Goal: Complete application form

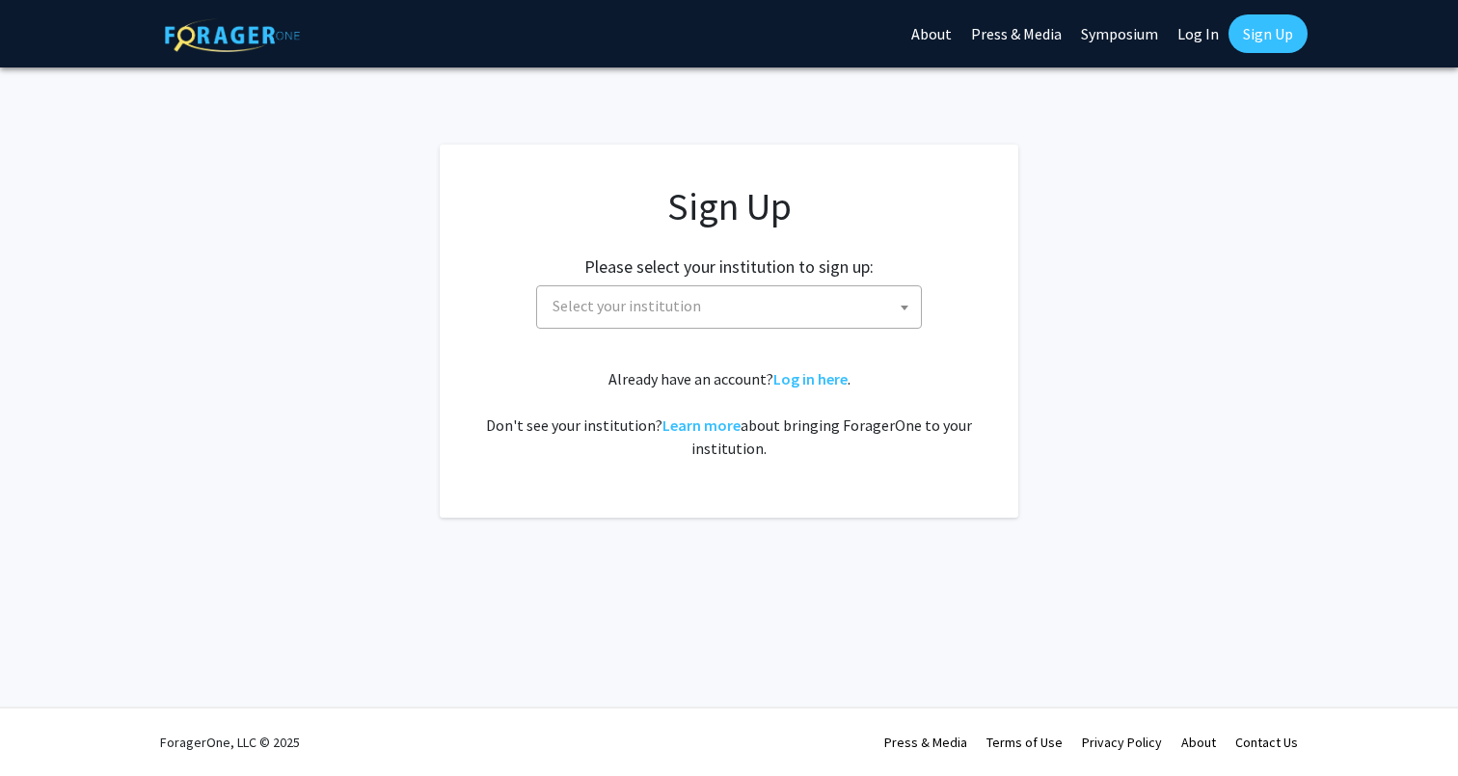
click at [823, 312] on span "Select your institution" at bounding box center [733, 306] width 376 height 40
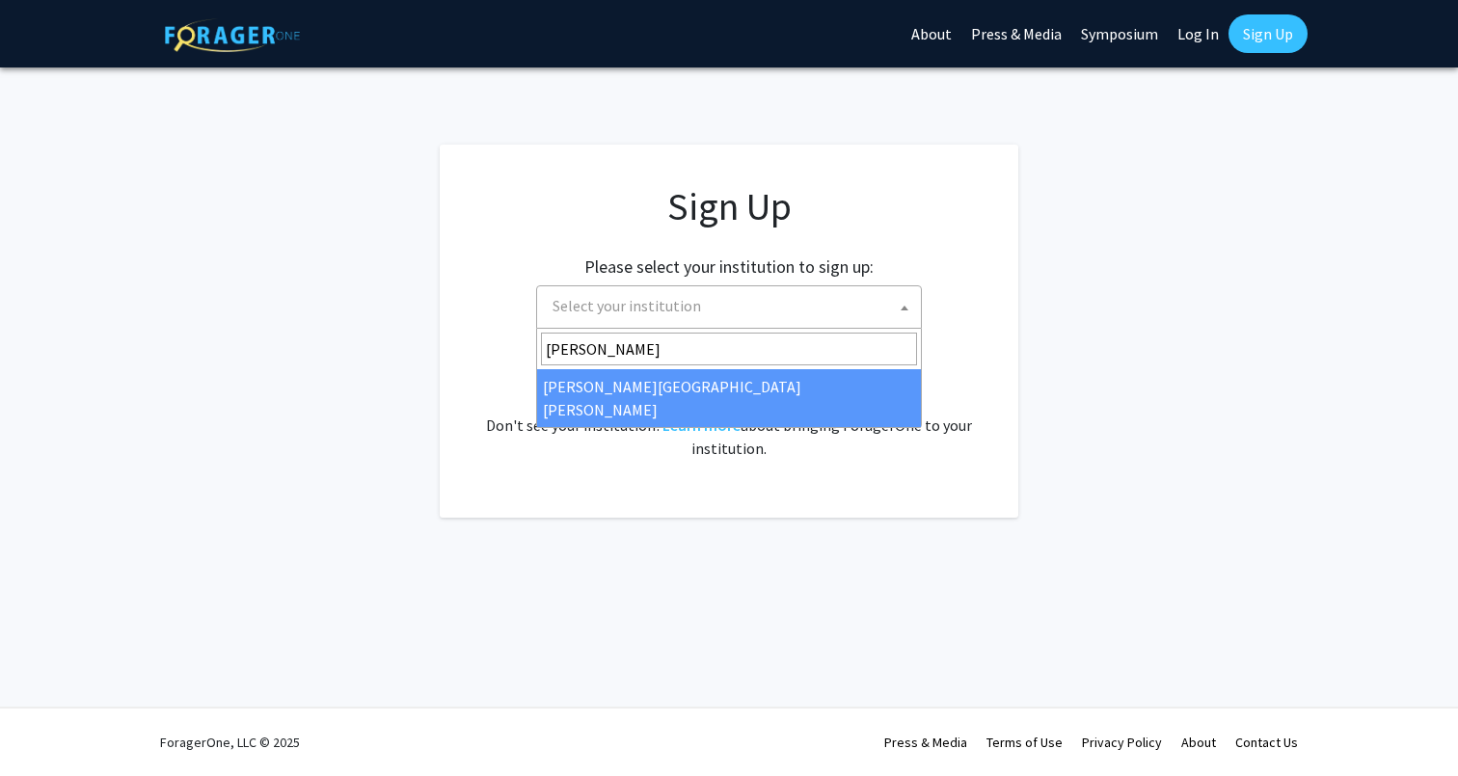
type input "john"
select select "1"
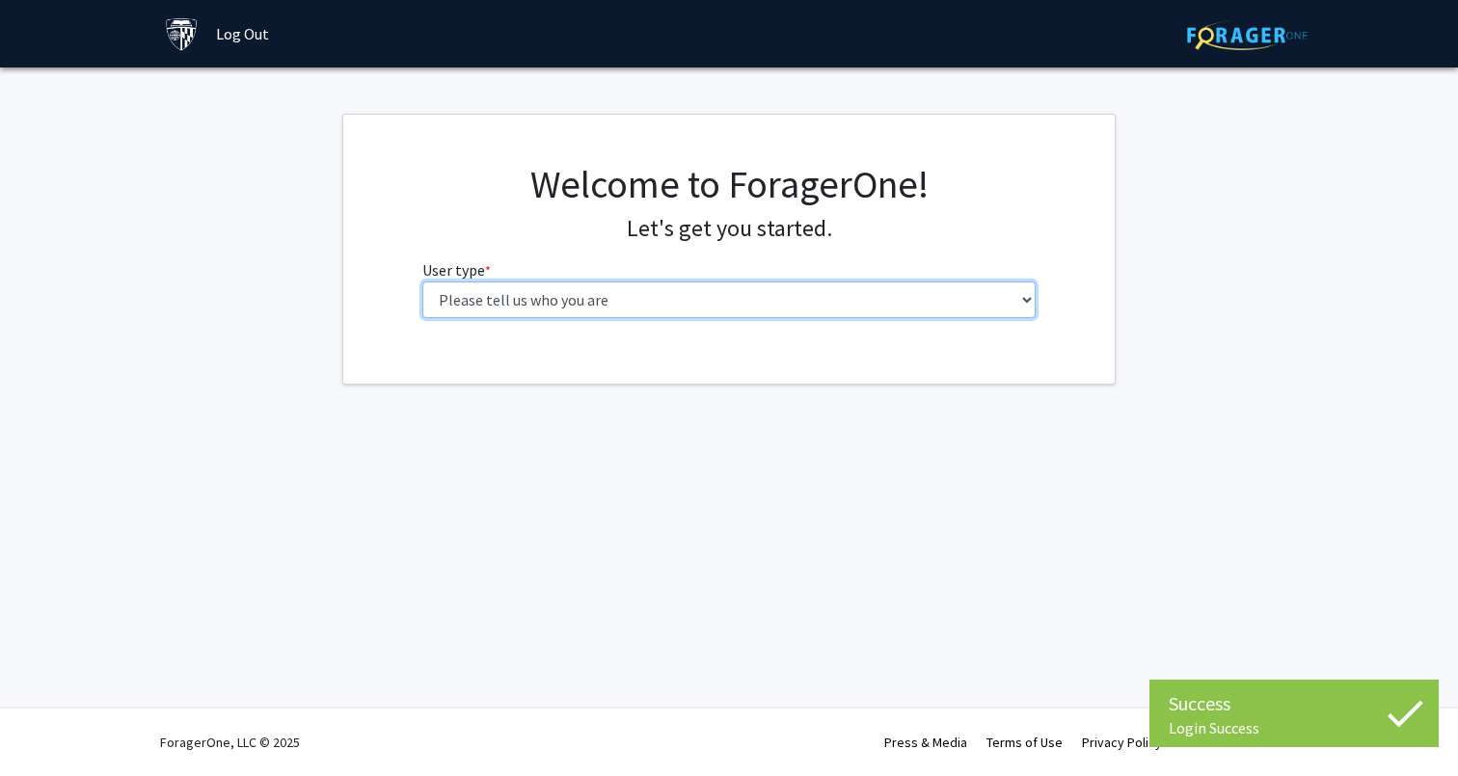
click at [830, 301] on select "Please tell us who you are Undergraduate Student Master's Student Doctoral Cand…" at bounding box center [729, 300] width 614 height 37
click at [863, 299] on select "Please tell us who you are Undergraduate Student Master's Student Doctoral Cand…" at bounding box center [729, 300] width 614 height 37
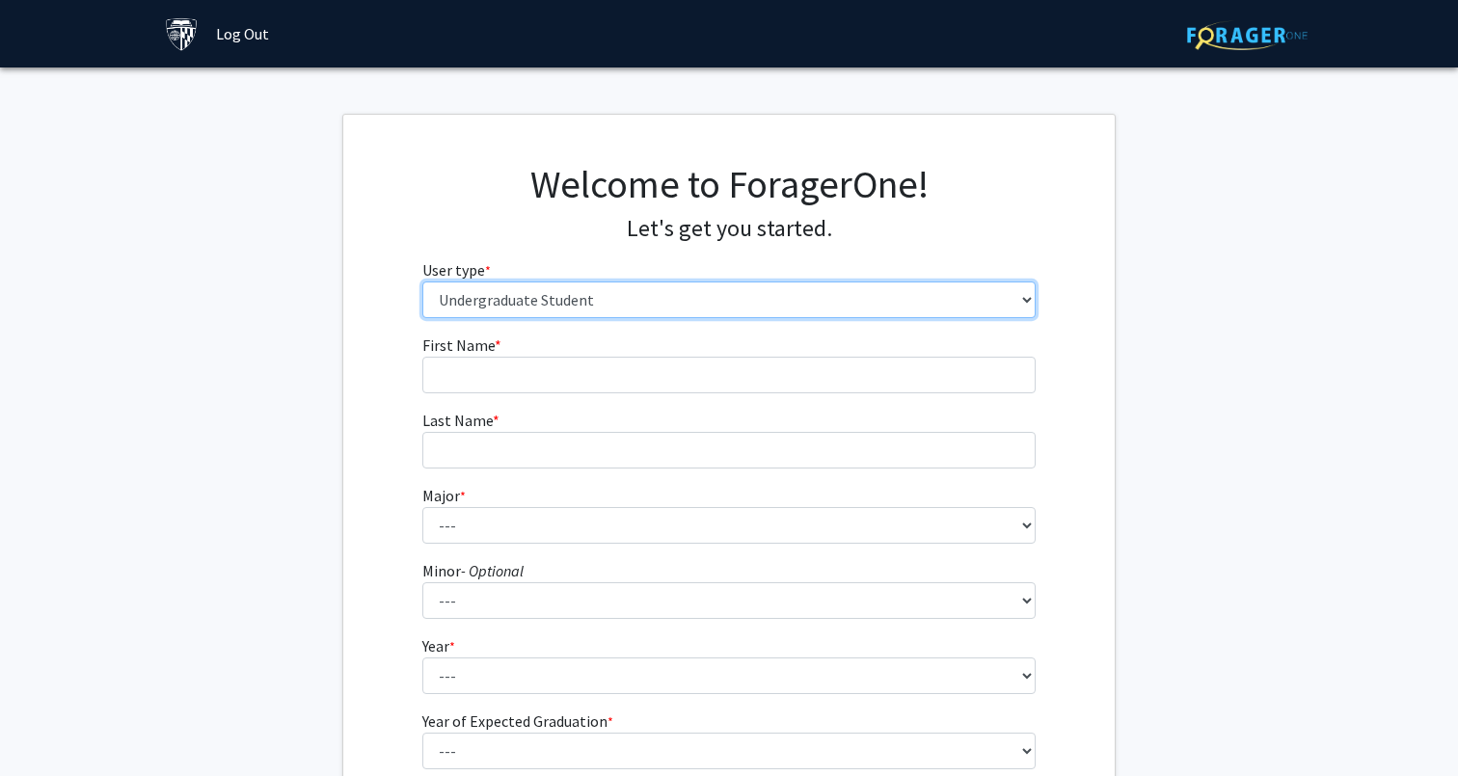
click at [858, 305] on select "Please tell us who you are Undergraduate Student Master's Student Doctoral Cand…" at bounding box center [729, 300] width 614 height 37
select select "2: masters"
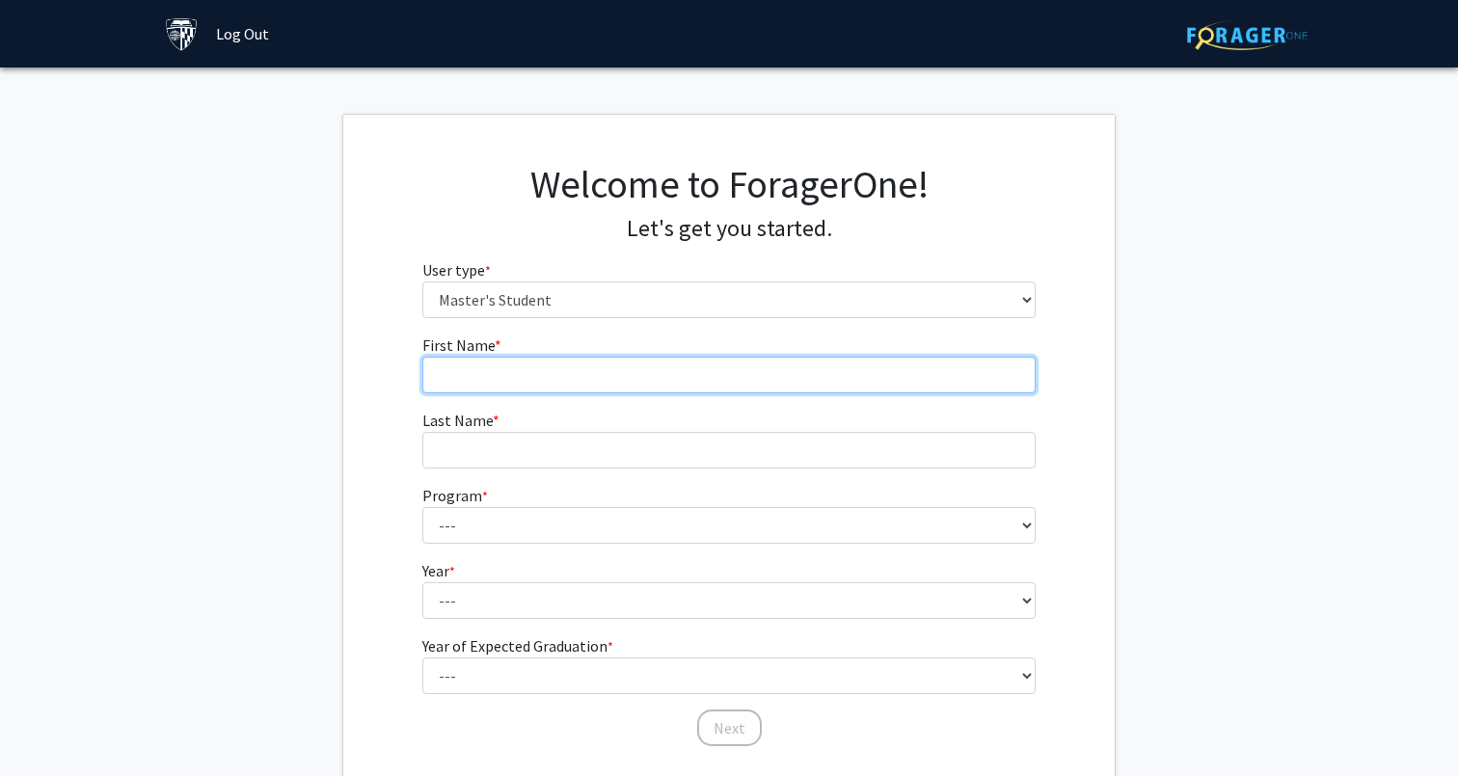
click at [816, 362] on input "First Name * required" at bounding box center [729, 375] width 614 height 37
type input "Guanyang"
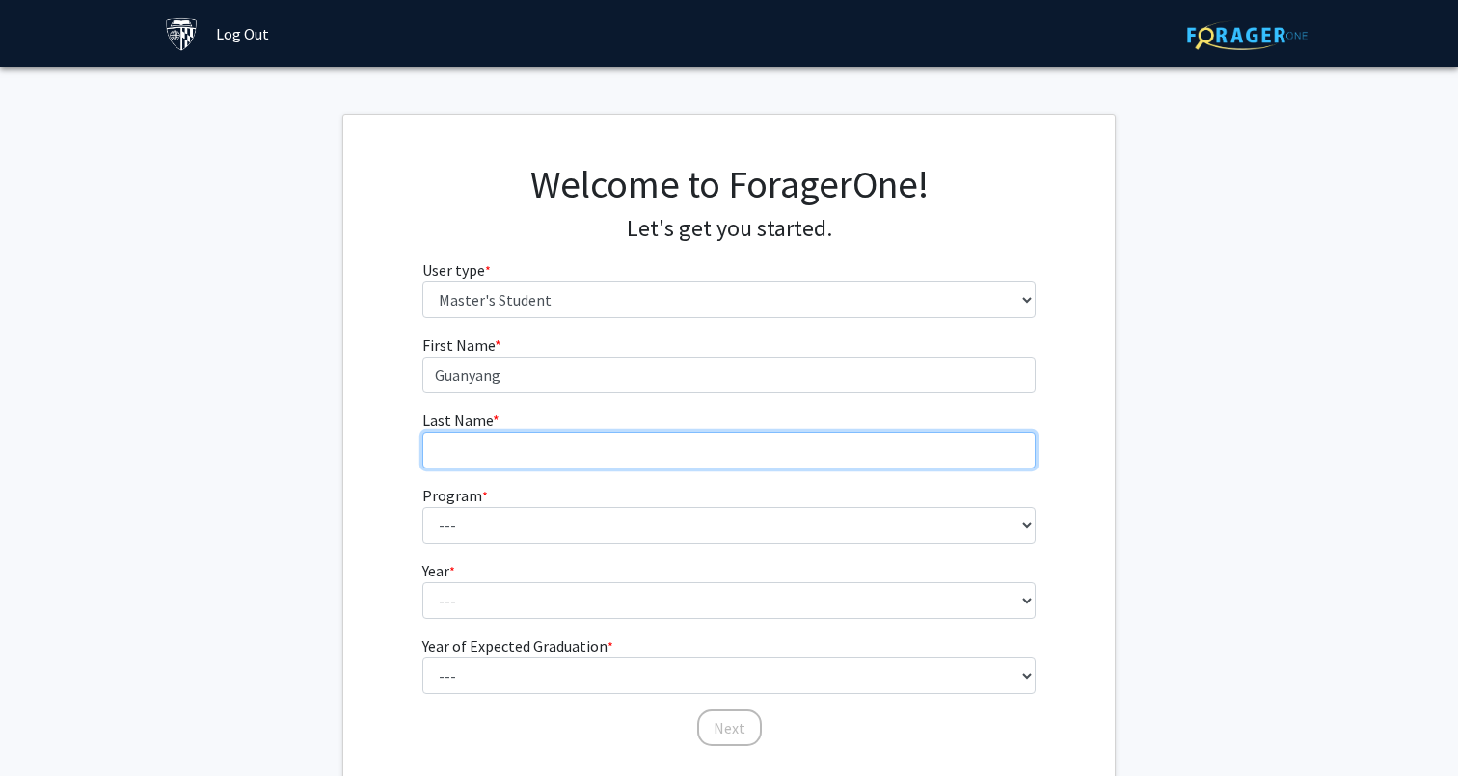
click at [747, 462] on input "Last Name * required" at bounding box center [729, 450] width 614 height 37
type input "Gao"
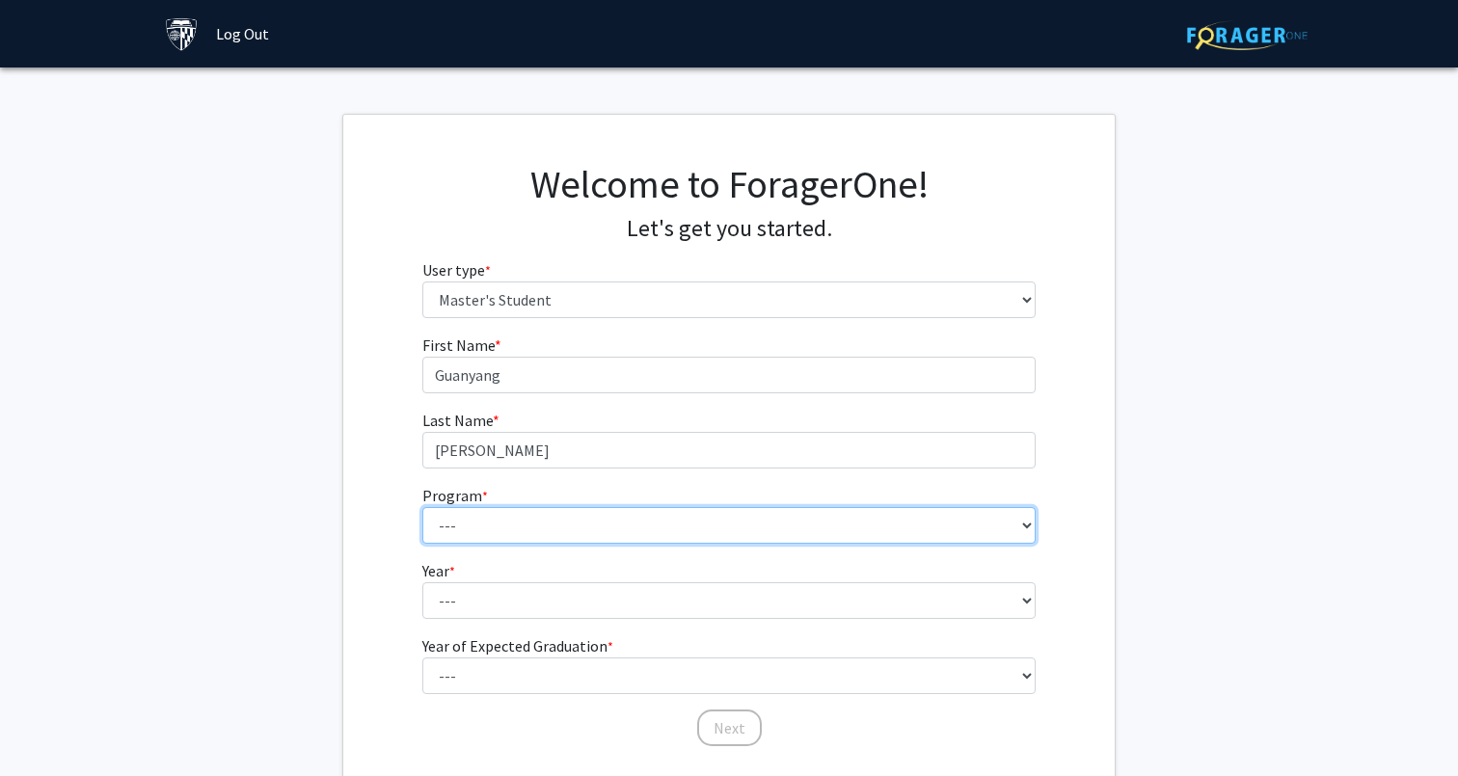
click at [723, 507] on select "--- Anatomy Education Applied and Computational Mathematics Applied Biomedical …" at bounding box center [729, 525] width 614 height 37
select select "30: 20"
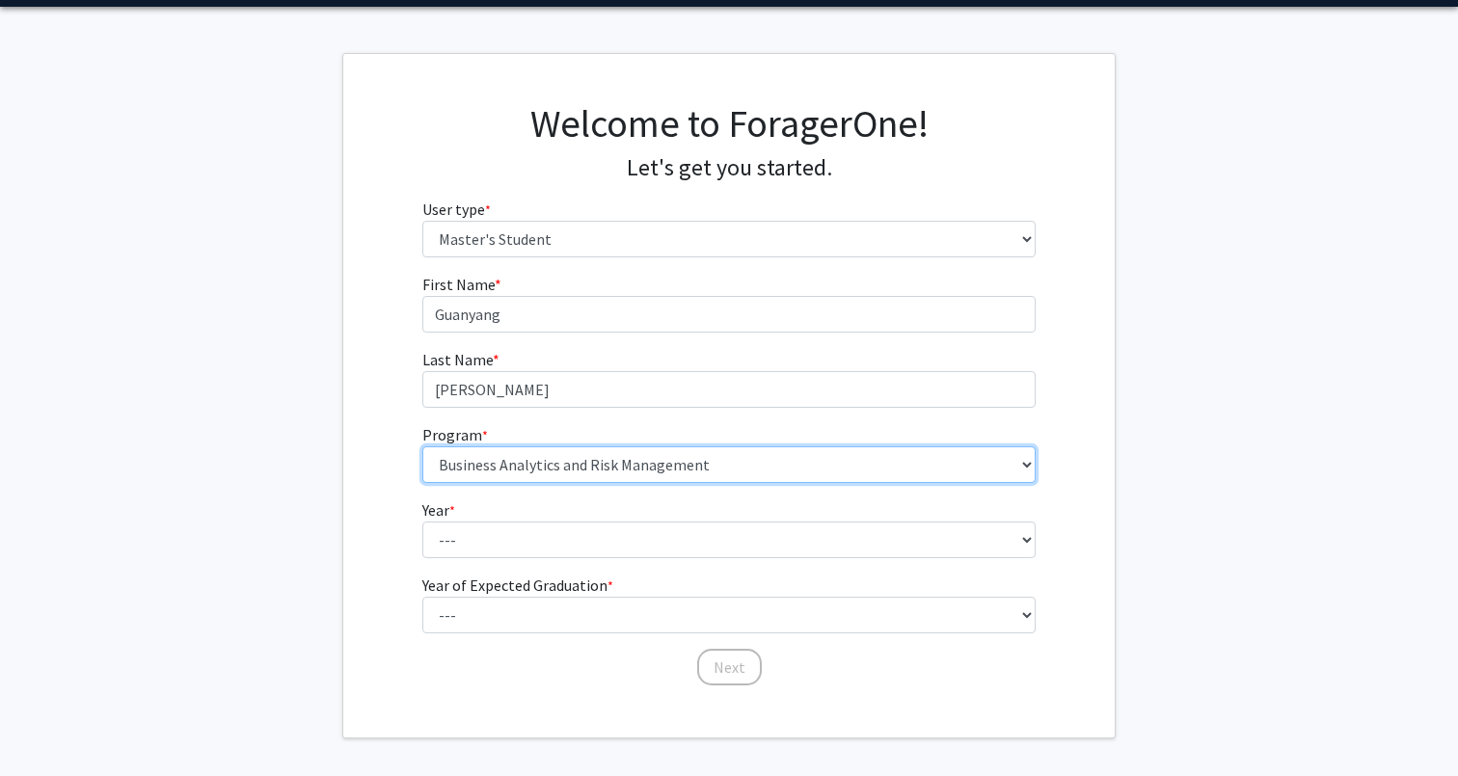
scroll to position [72, 0]
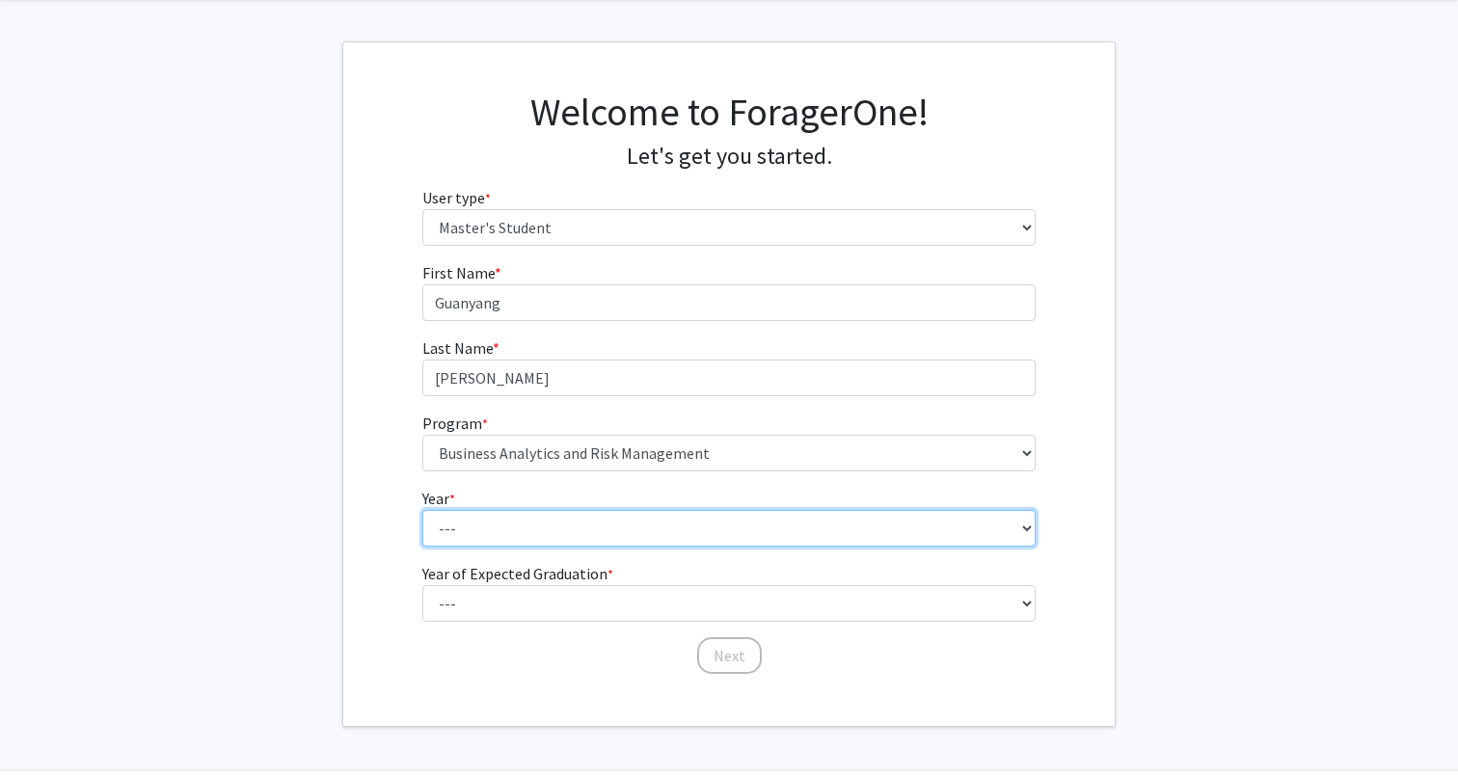
click at [770, 539] on select "--- First Year Second Year" at bounding box center [729, 528] width 614 height 37
click at [775, 526] on select "--- First Year Second Year" at bounding box center [729, 528] width 614 height 37
select select "1: first_year"
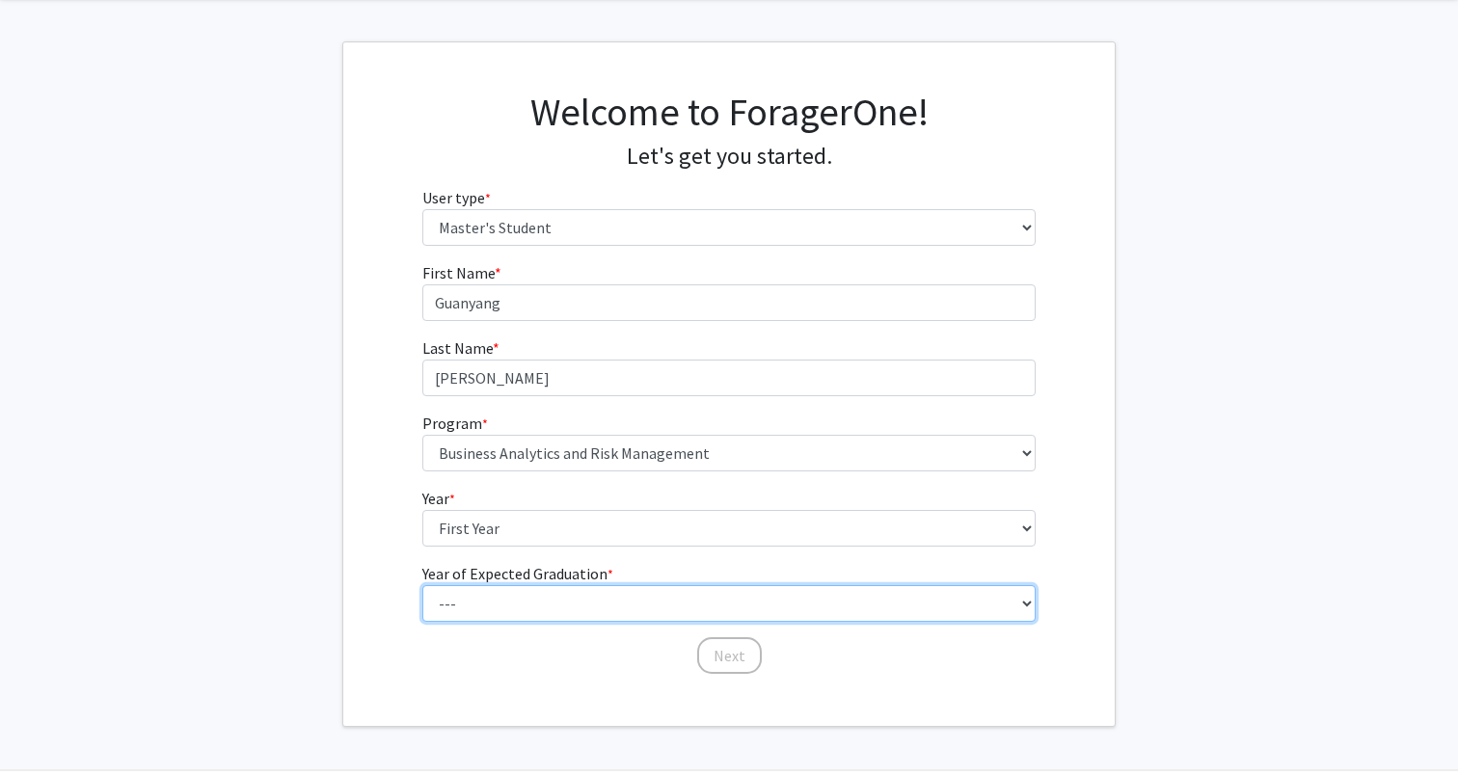
click at [756, 591] on select "--- 2025 2026 2027 2028 2029 2030 2031 2032 2033 2034" at bounding box center [729, 603] width 614 height 37
select select "2: 2026"
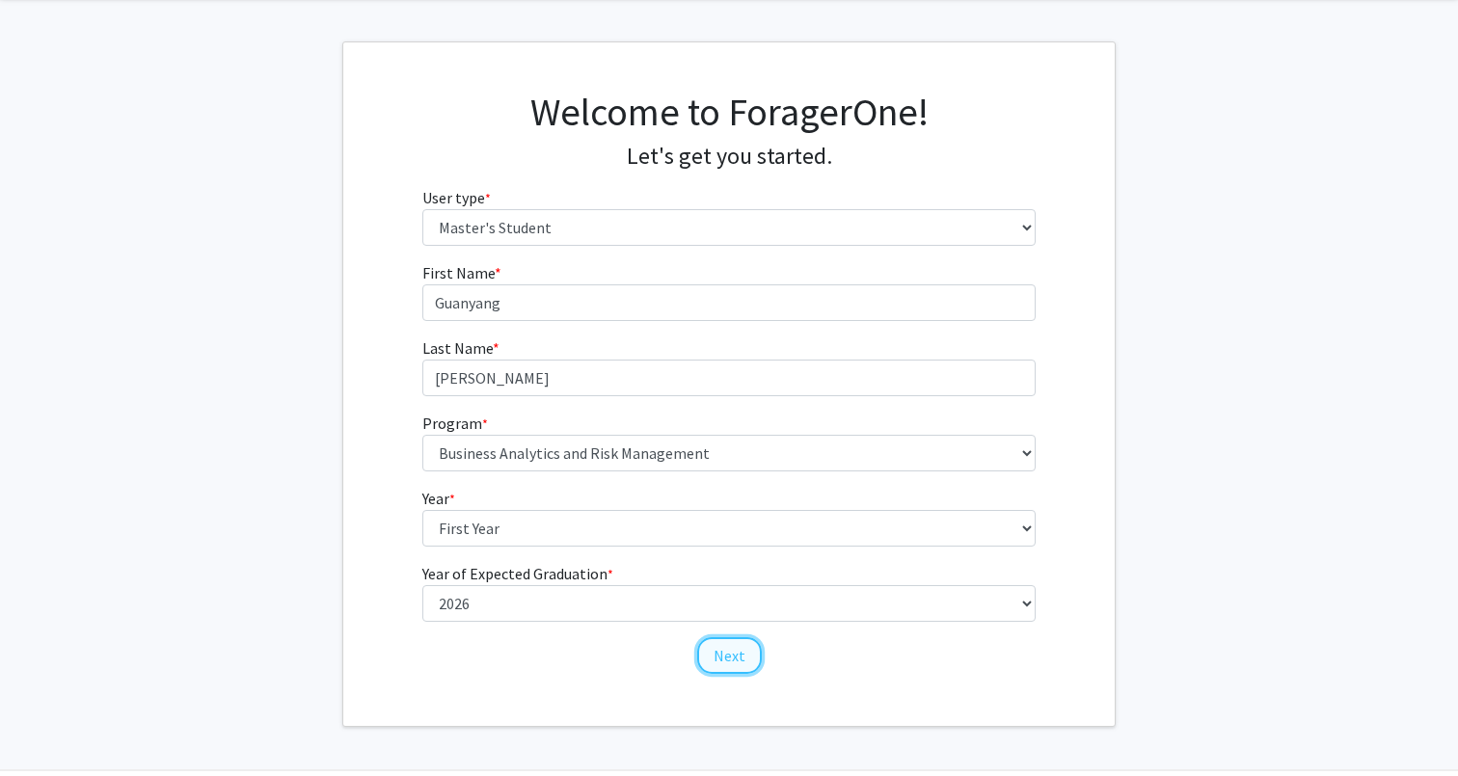
click at [738, 654] on button "Next" at bounding box center [729, 655] width 65 height 37
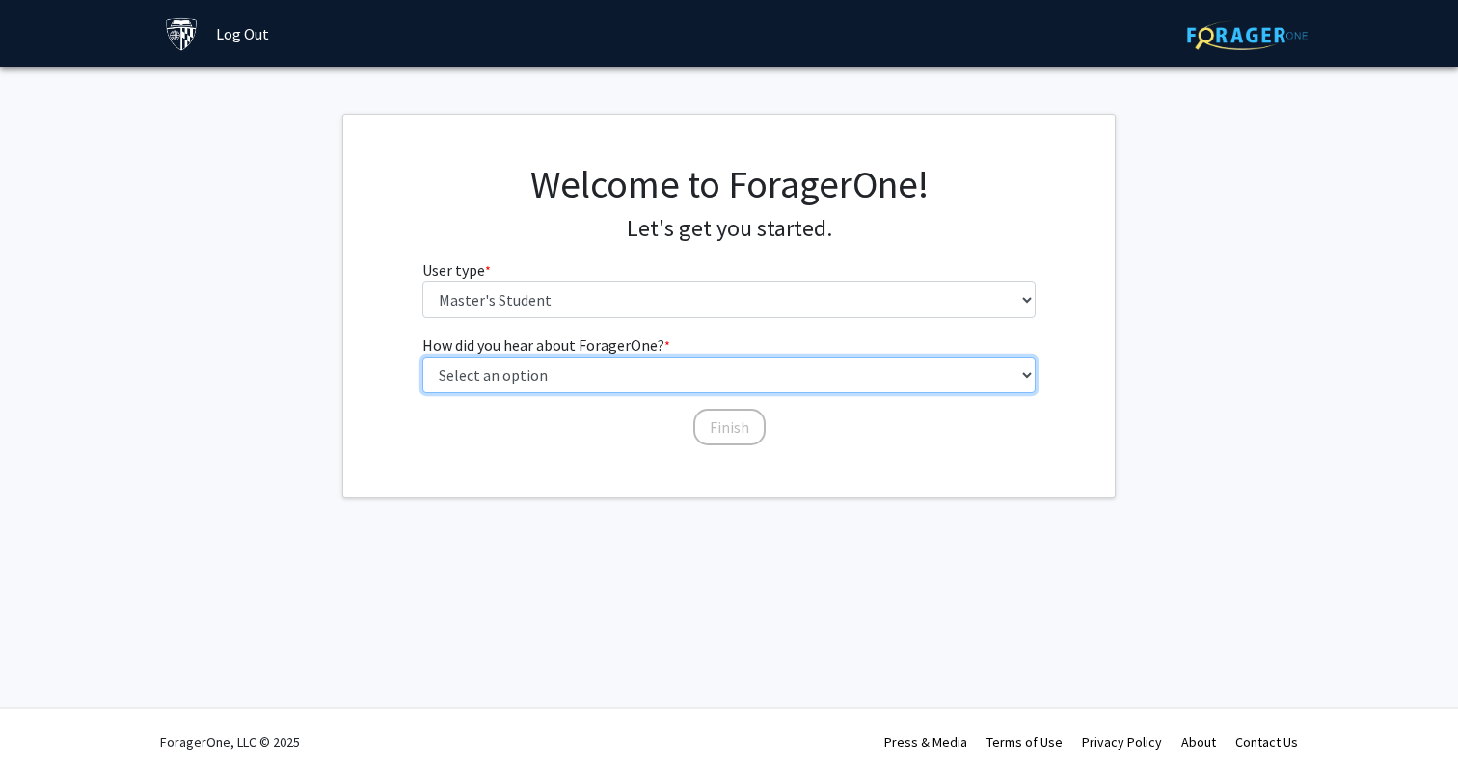
click at [784, 375] on select "Select an option Peer/student recommendation Faculty/staff recommendation Unive…" at bounding box center [729, 375] width 614 height 37
select select "1: peer_recommendation"
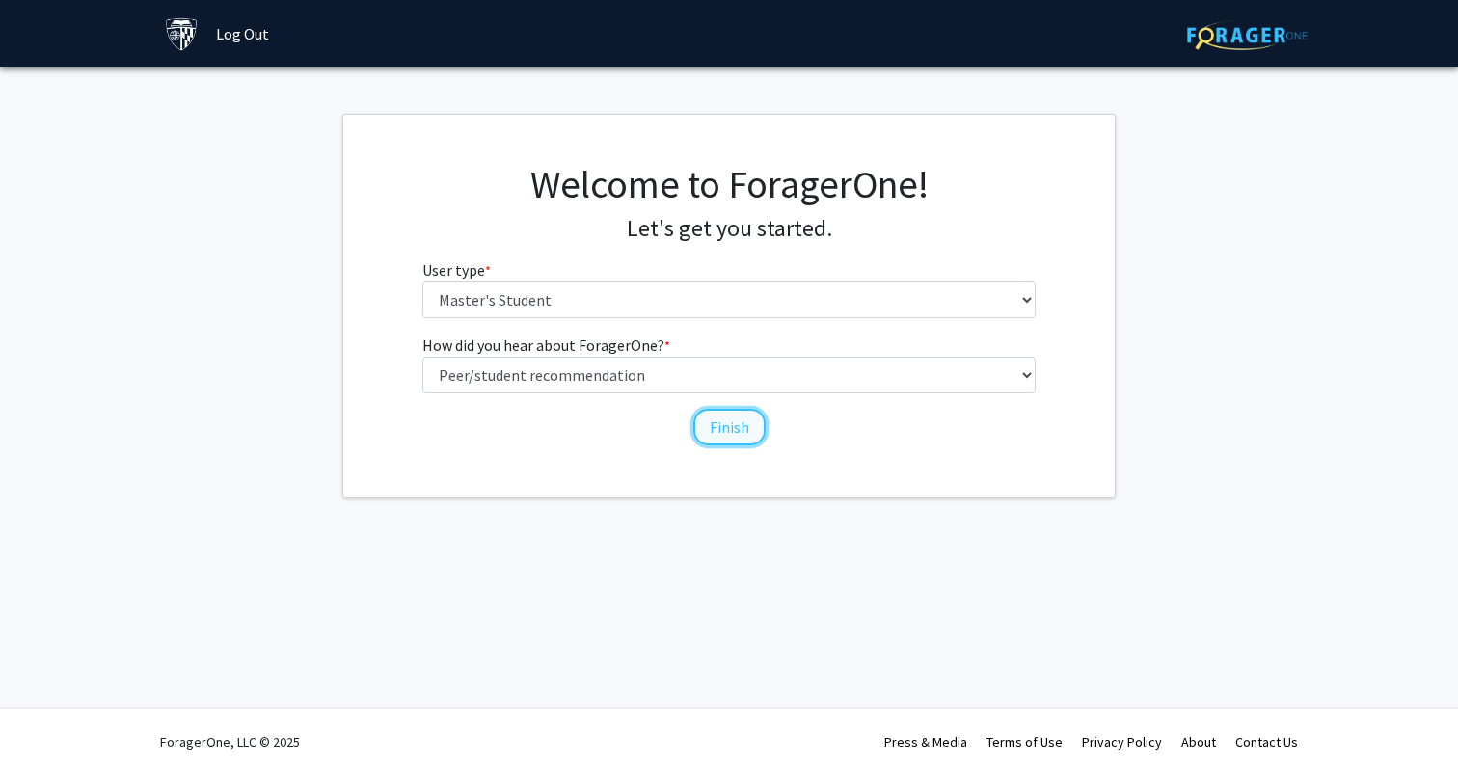
click at [732, 426] on button "Finish" at bounding box center [729, 427] width 72 height 37
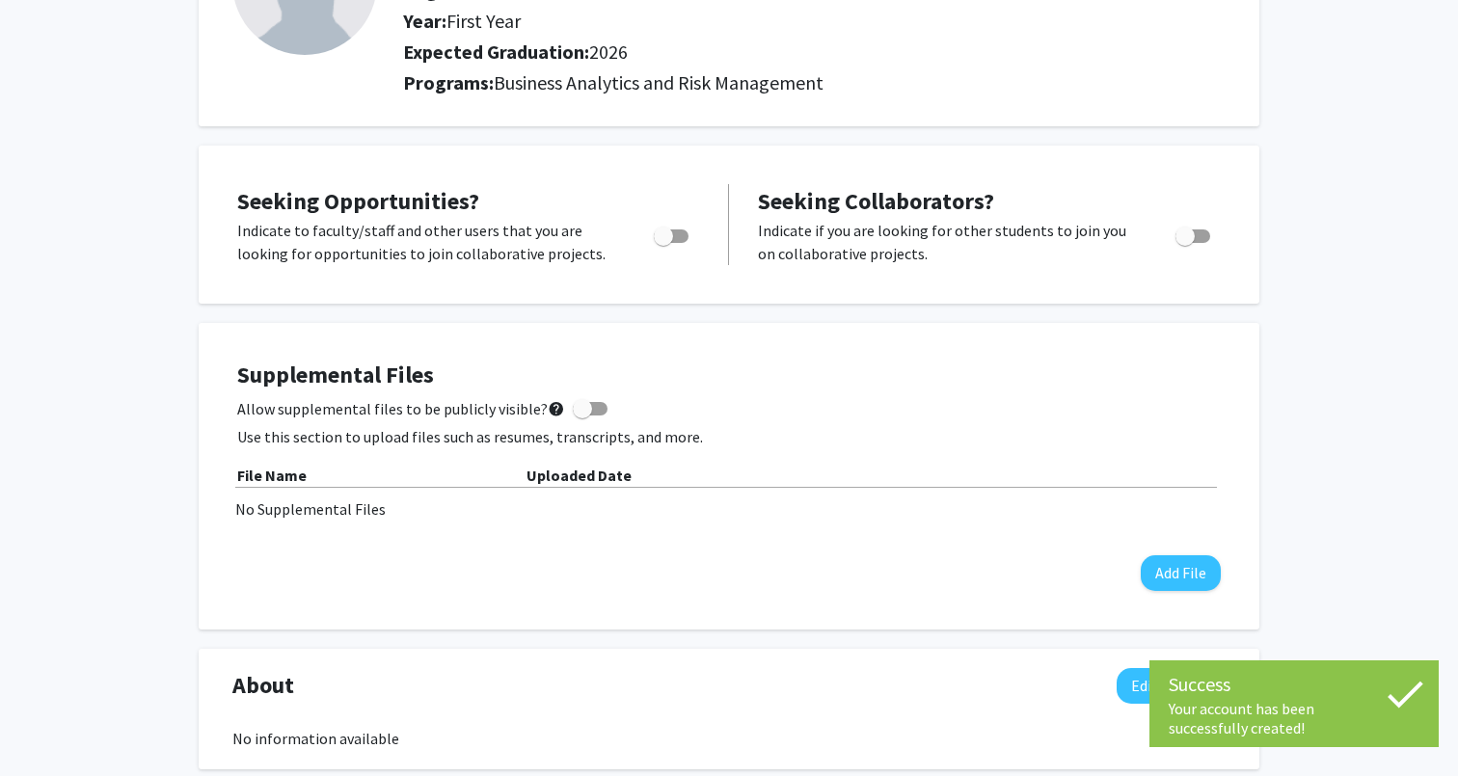
scroll to position [225, 0]
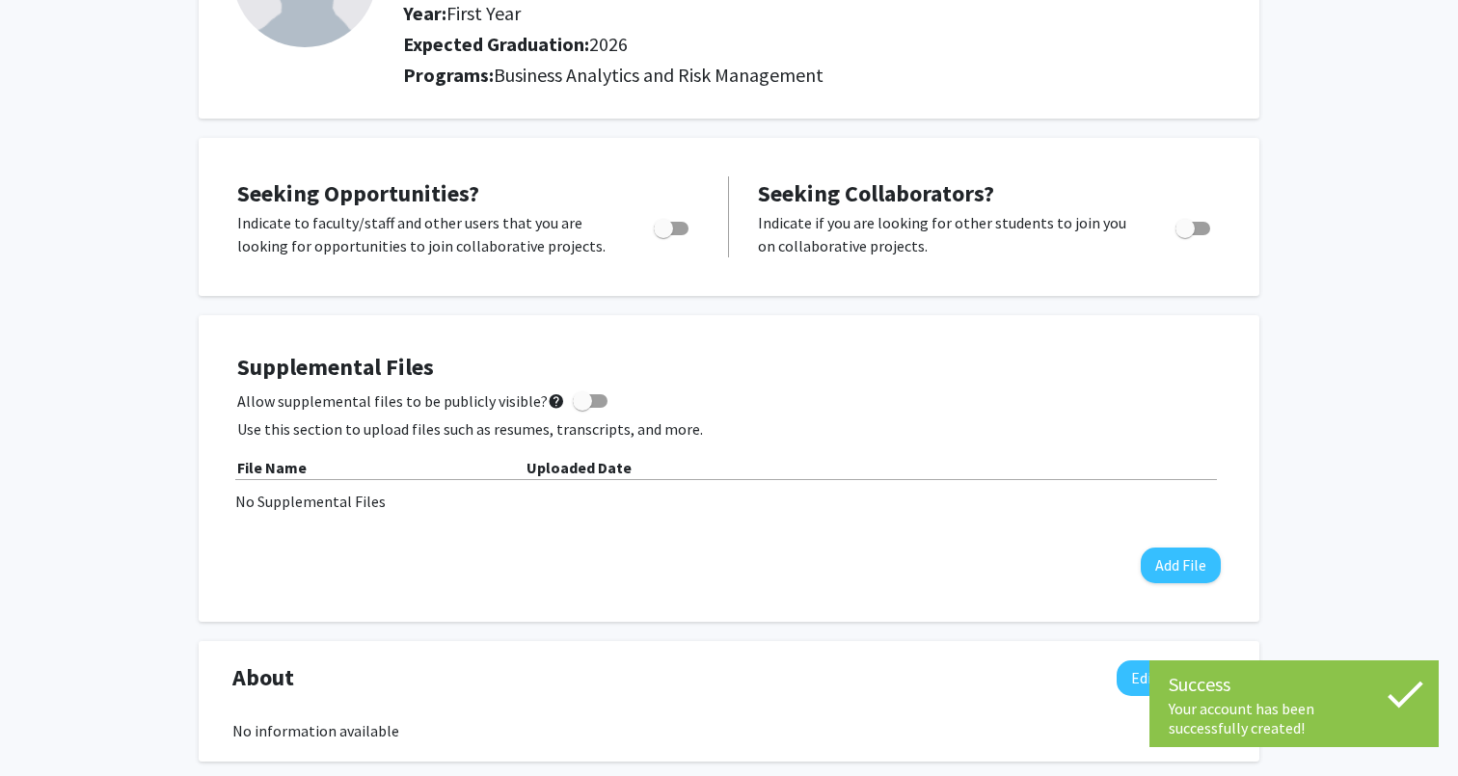
click at [665, 227] on span "Toggle" at bounding box center [663, 228] width 19 height 19
click at [663, 235] on input "Are you actively seeking opportunities?" at bounding box center [662, 235] width 1 height 1
checkbox input "true"
click at [1229, 241] on div at bounding box center [1194, 234] width 82 height 46
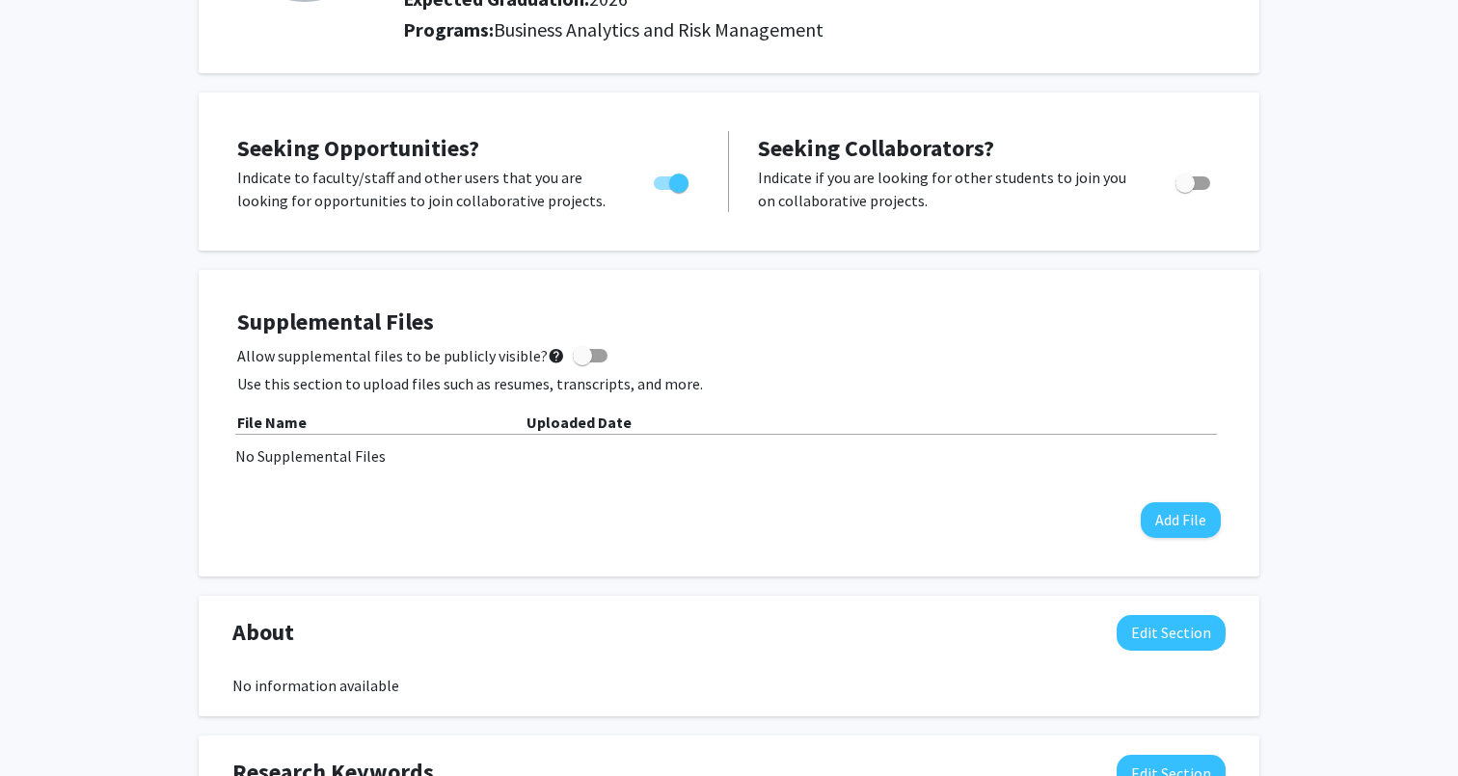
scroll to position [0, 0]
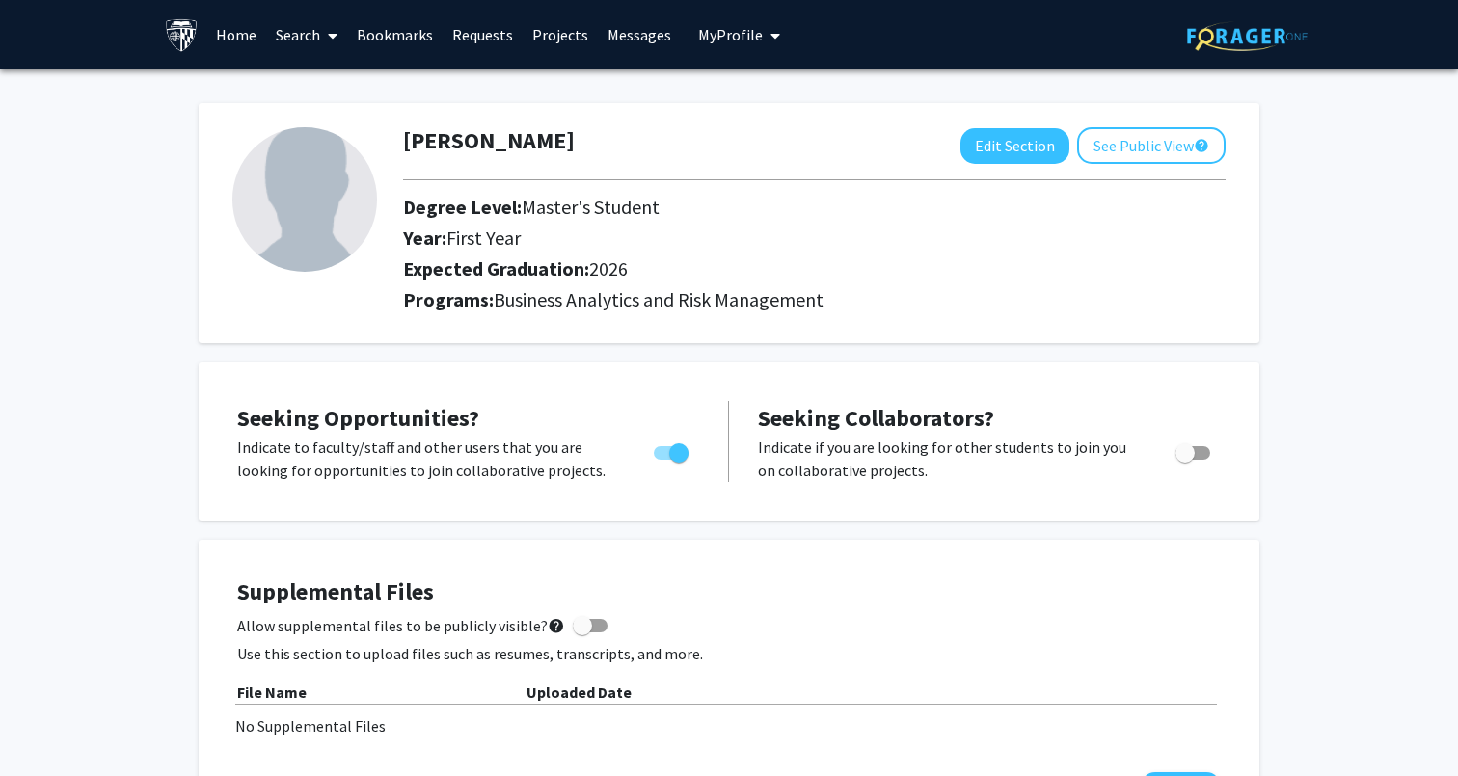
click at [1118, 255] on div "Guanyang Gao Edit Section See Public View help Degree Level: Master's Student Y…" at bounding box center [814, 223] width 851 height 192
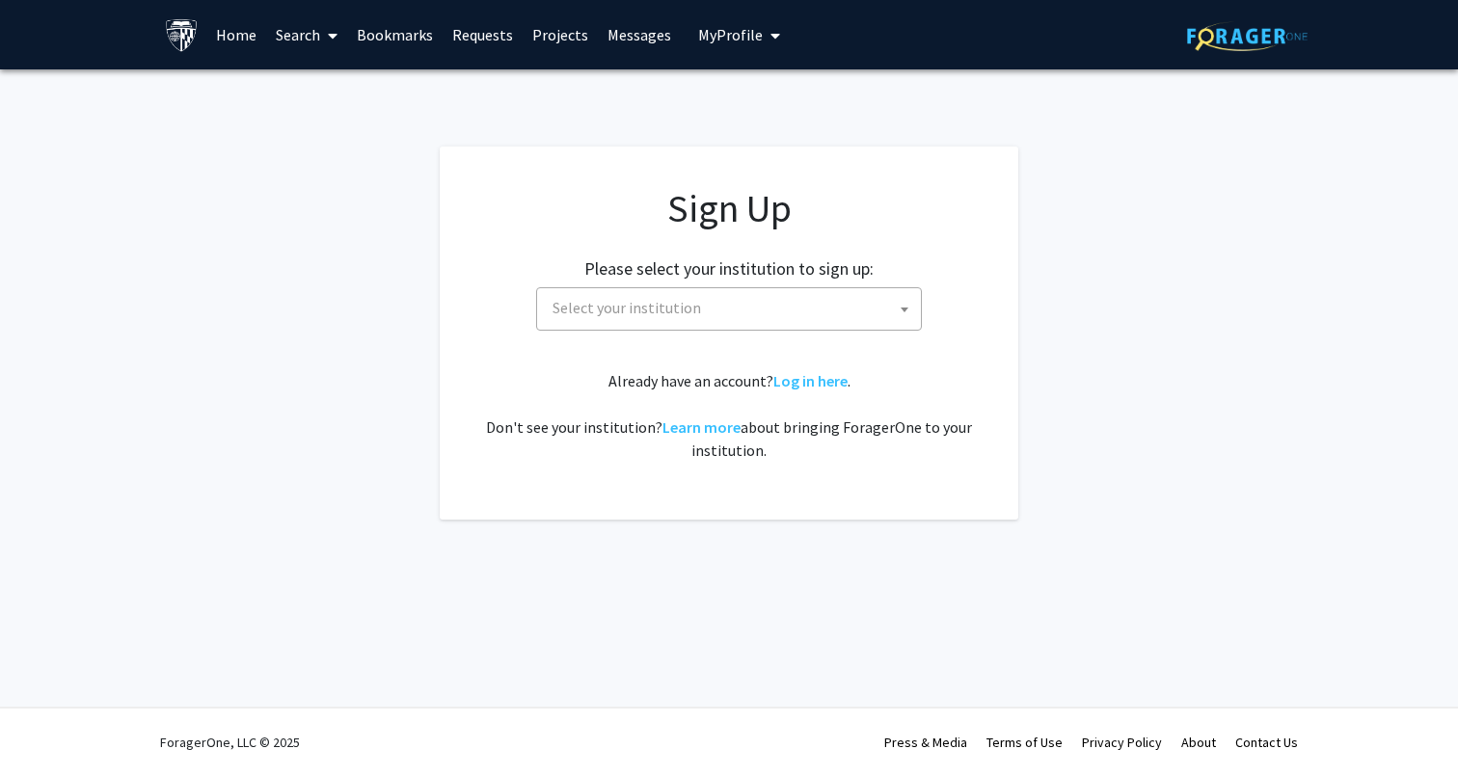
click at [832, 274] on h2 "Please select your institution to sign up:" at bounding box center [728, 268] width 289 height 21
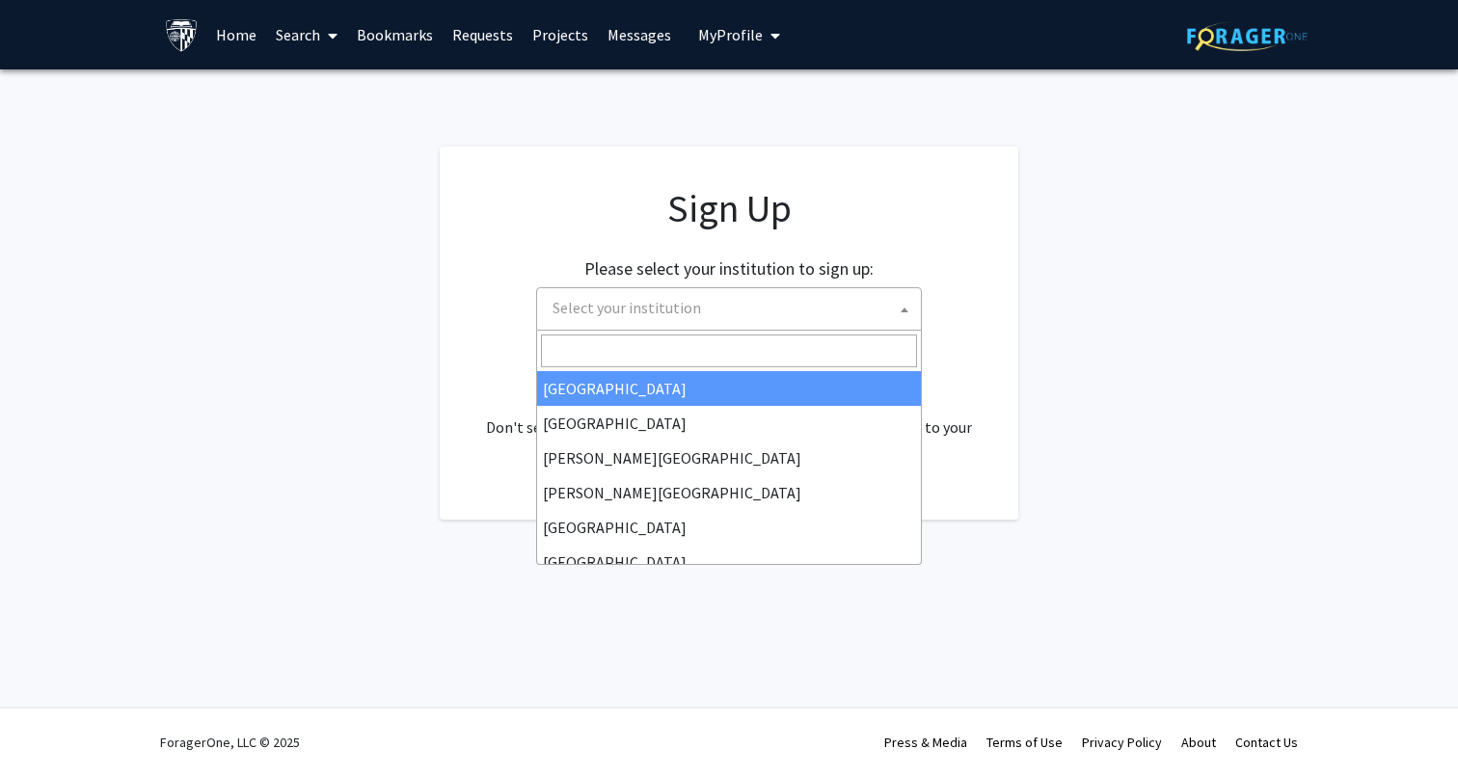
click at [832, 310] on span "Select your institution" at bounding box center [733, 308] width 376 height 40
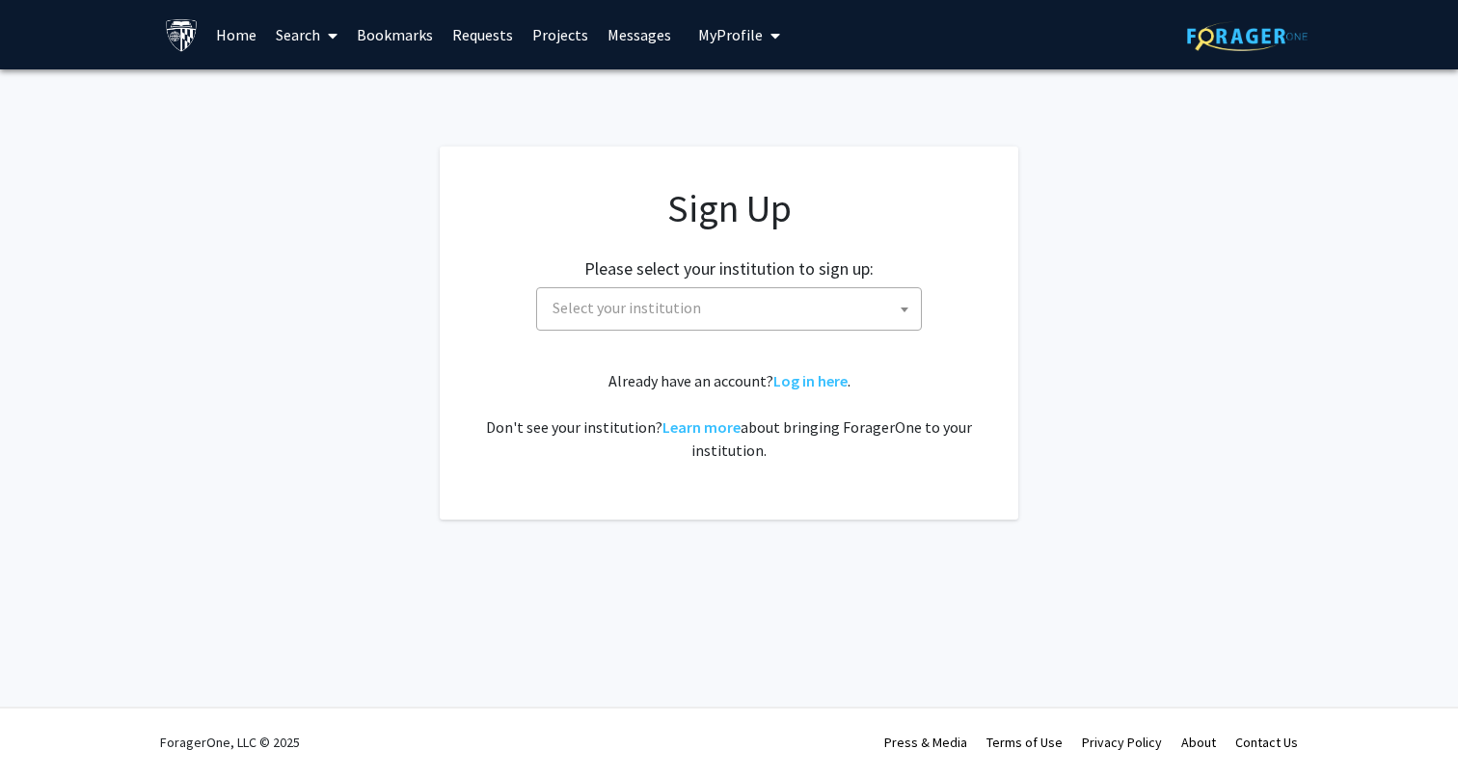
click at [1079, 348] on app-signup "Sign Up Please select your institution to sign up: [GEOGRAPHIC_DATA] [GEOGRAPHI…" at bounding box center [729, 333] width 1458 height 373
click at [835, 373] on link "Log in here" at bounding box center [810, 380] width 74 height 19
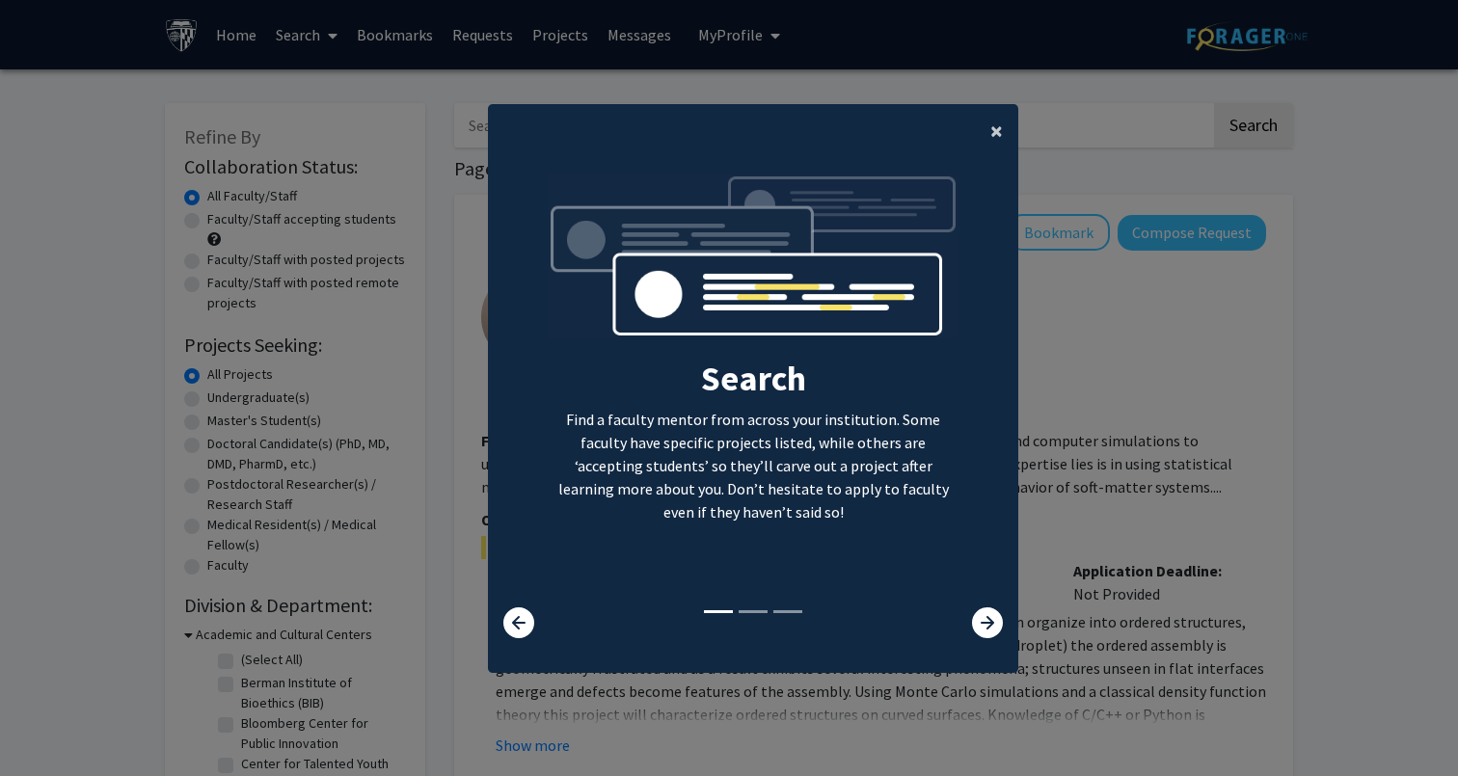
click at [975, 125] on button "×" at bounding box center [996, 131] width 43 height 54
click at [982, 125] on button "×" at bounding box center [996, 131] width 43 height 54
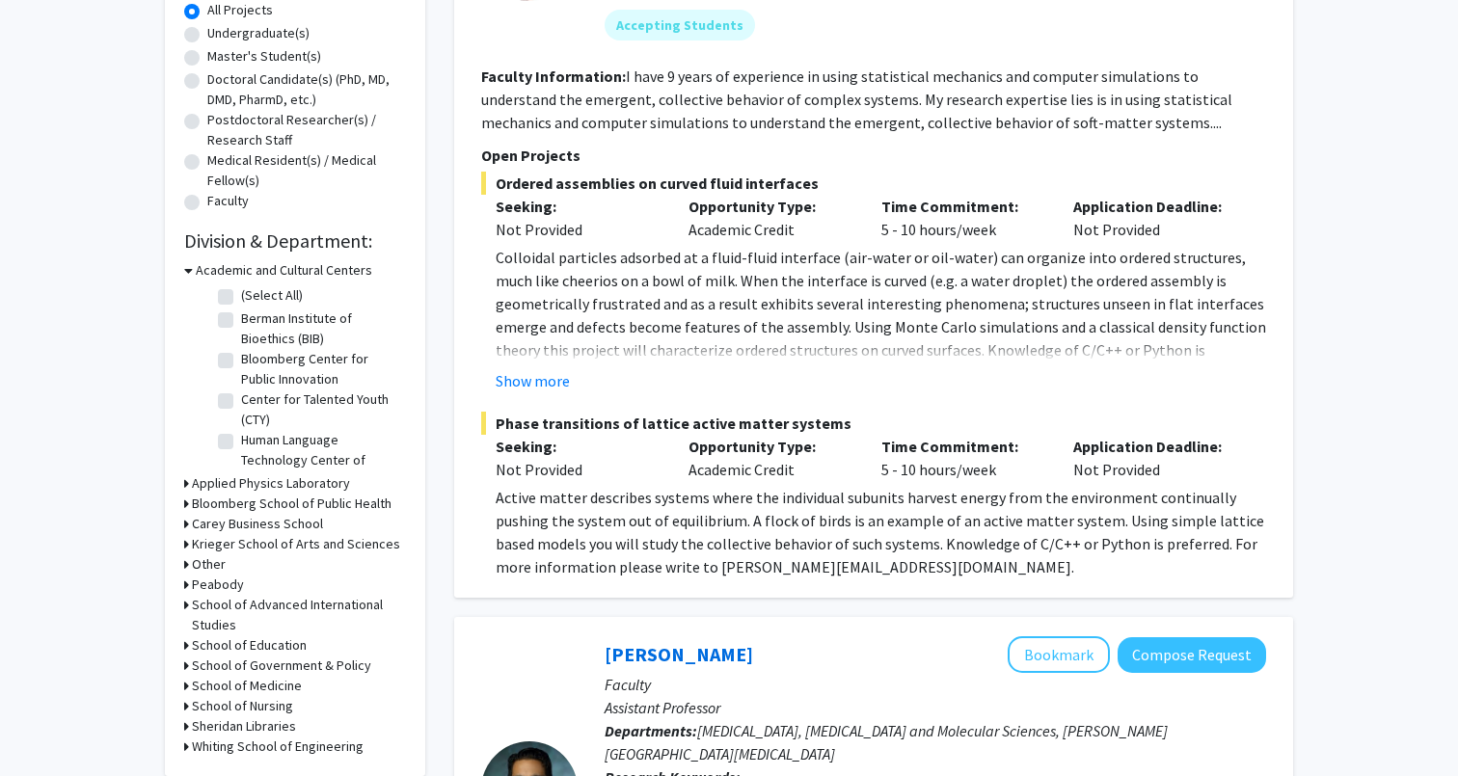
scroll to position [323, 0]
